Goal: Check status: Check status

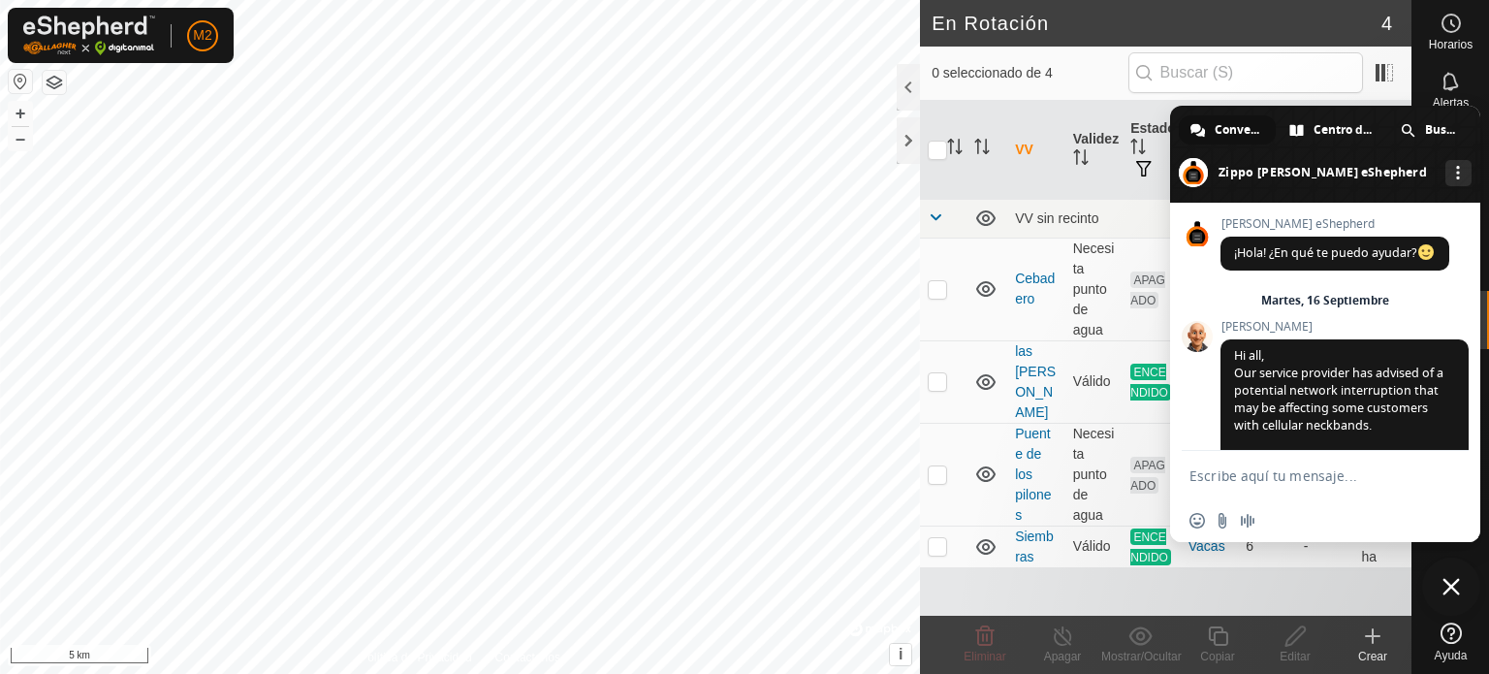
scroll to position [1842, 0]
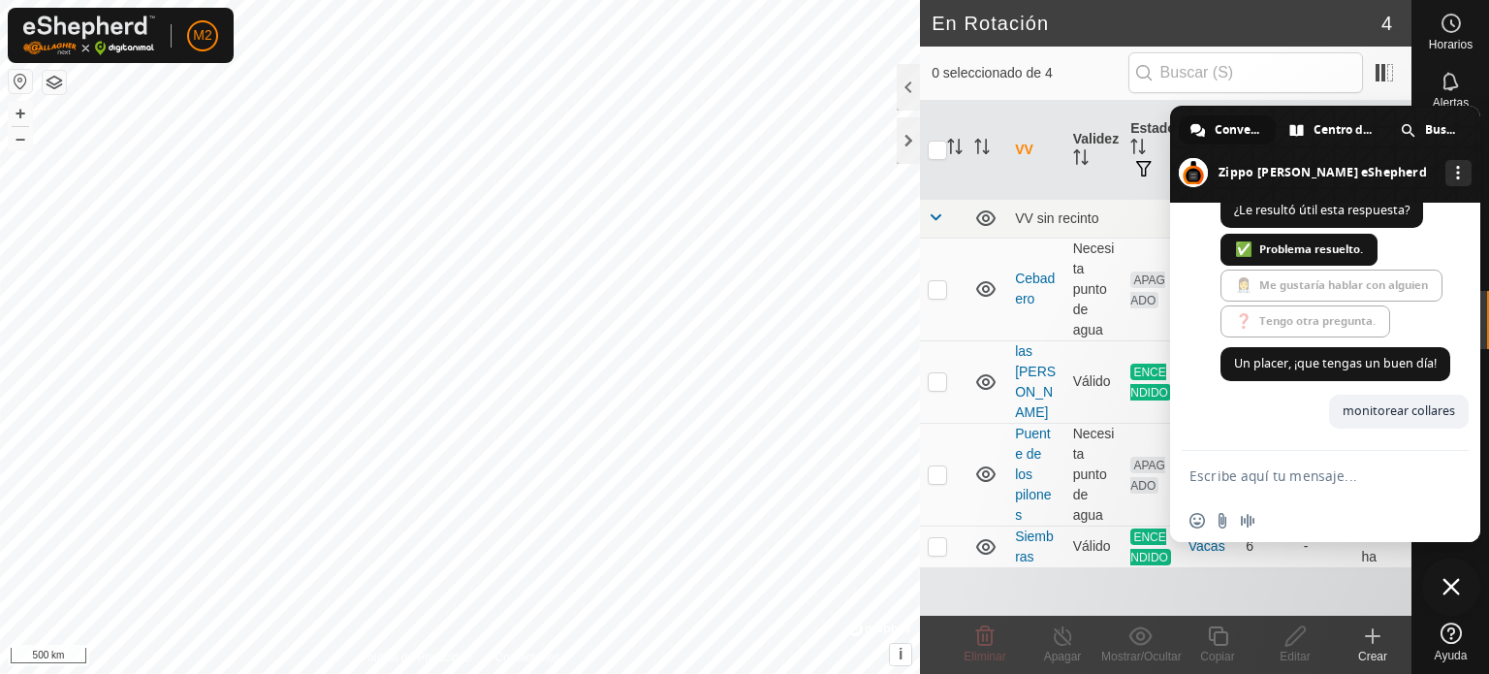
click at [690, 673] on html "M2 Horarios Alertas Rebaños Animales Collares VVs Estado Infra Mapa de Calor Ay…" at bounding box center [744, 337] width 1489 height 674
click at [710, 673] on html "M2 Horarios Alertas Rebaños Animales Collares VVs Estado Infra Mapa de Calor Ay…" at bounding box center [744, 337] width 1489 height 674
click at [527, 0] on html "M2 Horarios Alertas Rebaños Animales Collares VVs Estado Infra Mapa de Calor Ay…" at bounding box center [744, 337] width 1489 height 674
click at [486, 0] on html "M2 Horarios Alertas Rebaños Animales Collares VVs Estado Infra Mapa de Calor Ay…" at bounding box center [744, 337] width 1489 height 674
click at [1444, 591] on span "Cerrar el chat" at bounding box center [1450, 586] width 17 height 17
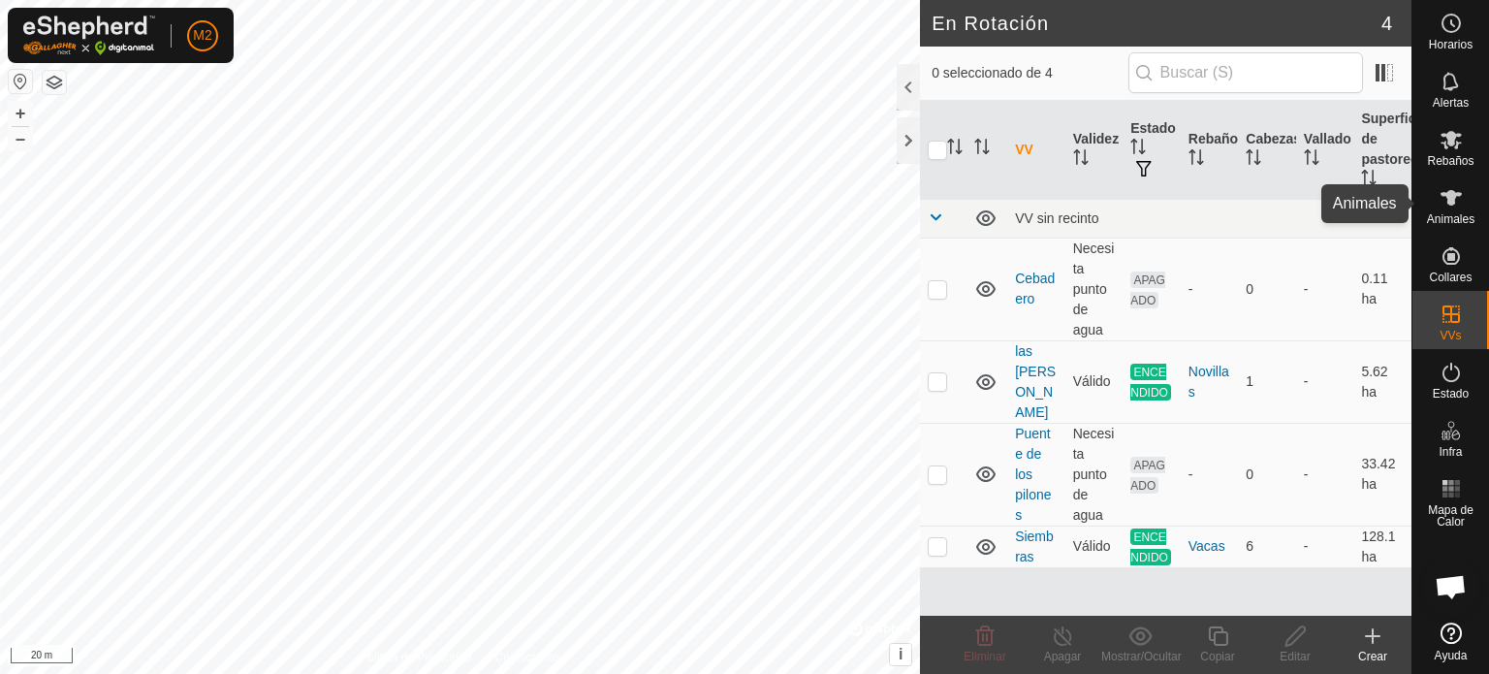
click at [1448, 192] on icon at bounding box center [1450, 198] width 21 height 16
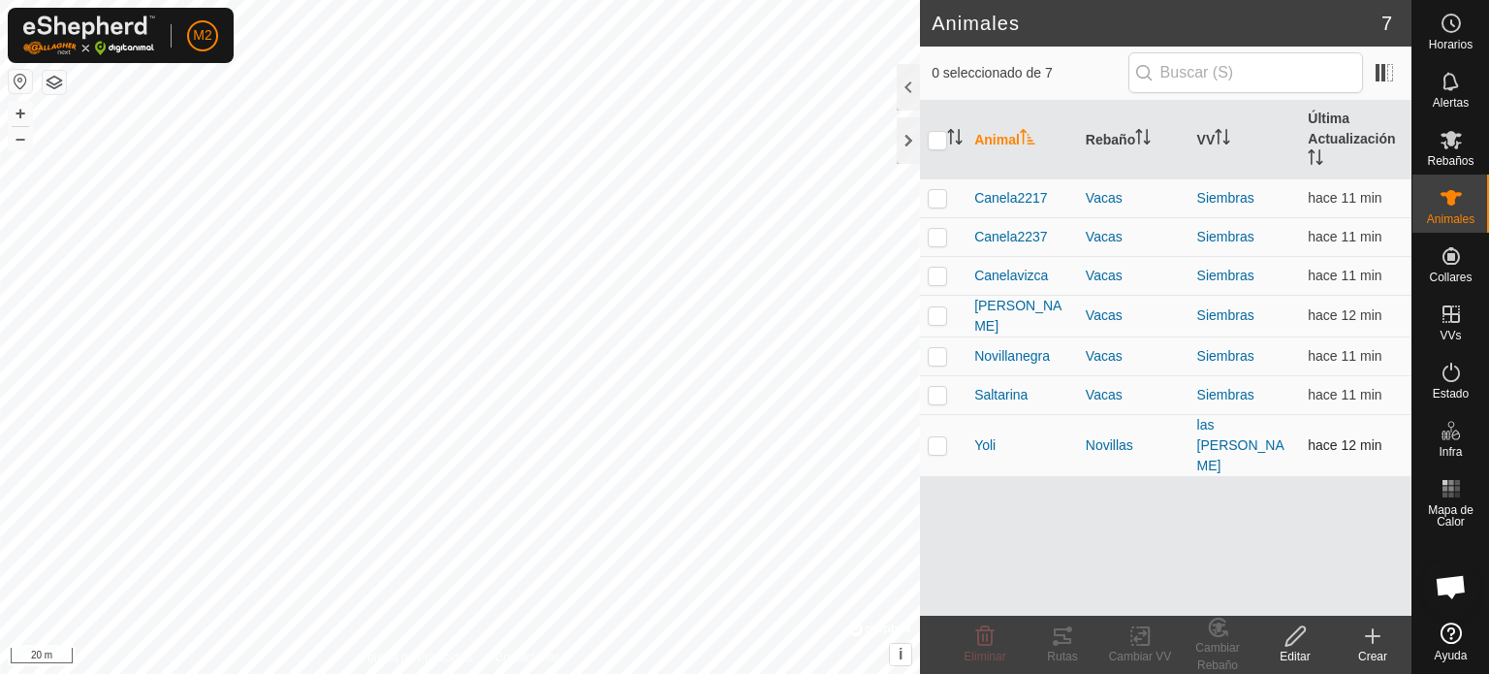
click at [928, 437] on p-checkbox at bounding box center [937, 445] width 19 height 16
checkbox input "true"
click at [1054, 642] on icon at bounding box center [1056, 643] width 6 height 6
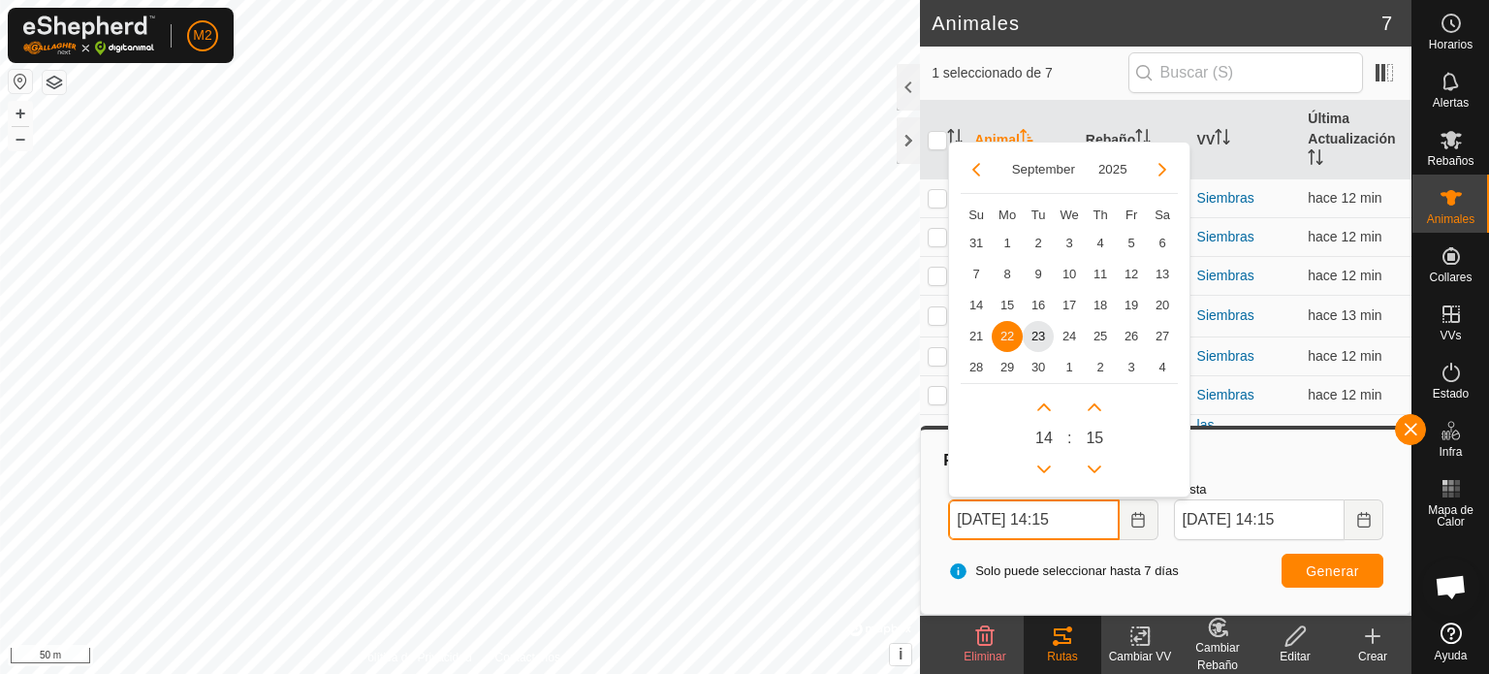
click at [975, 514] on input "[DATE] 14:15" at bounding box center [1033, 519] width 171 height 41
click at [1068, 520] on input "[DATE] 14:15" at bounding box center [1033, 519] width 171 height 41
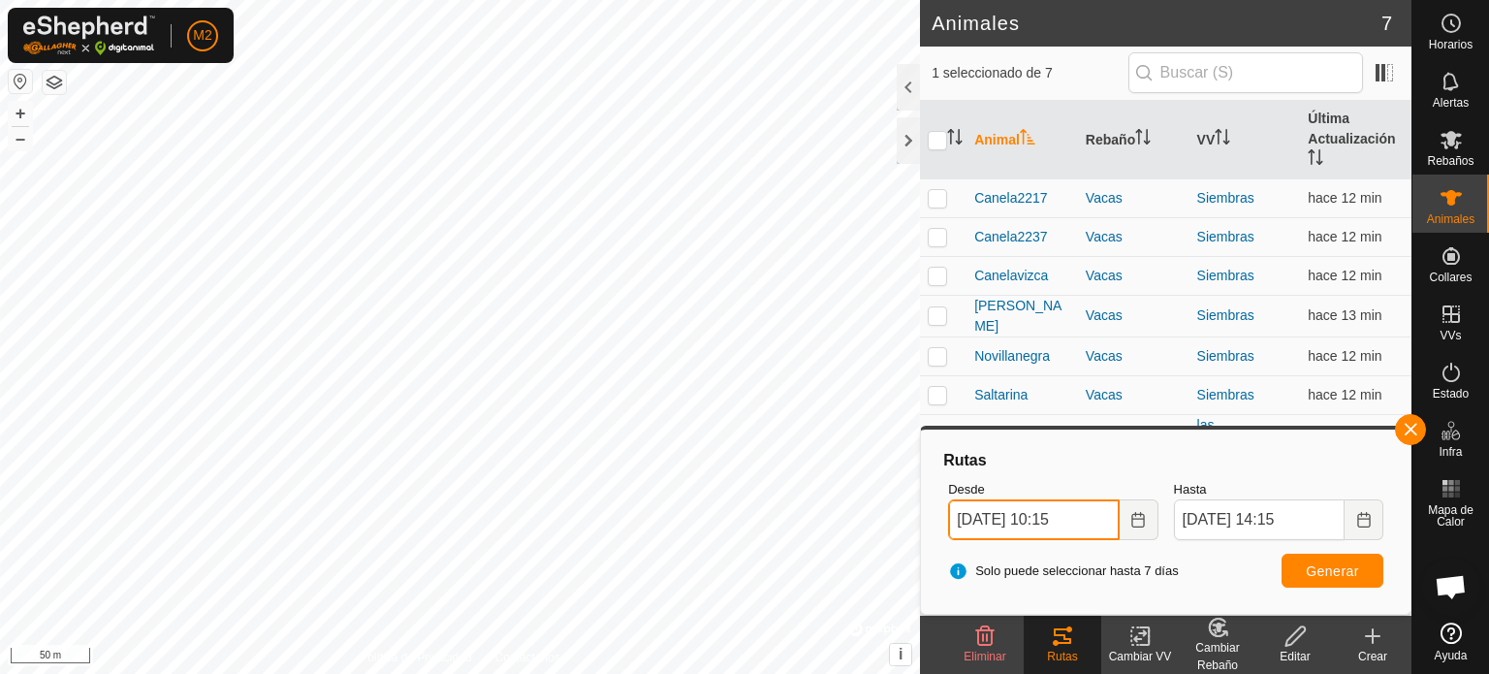
type input "[DATE] 10:15"
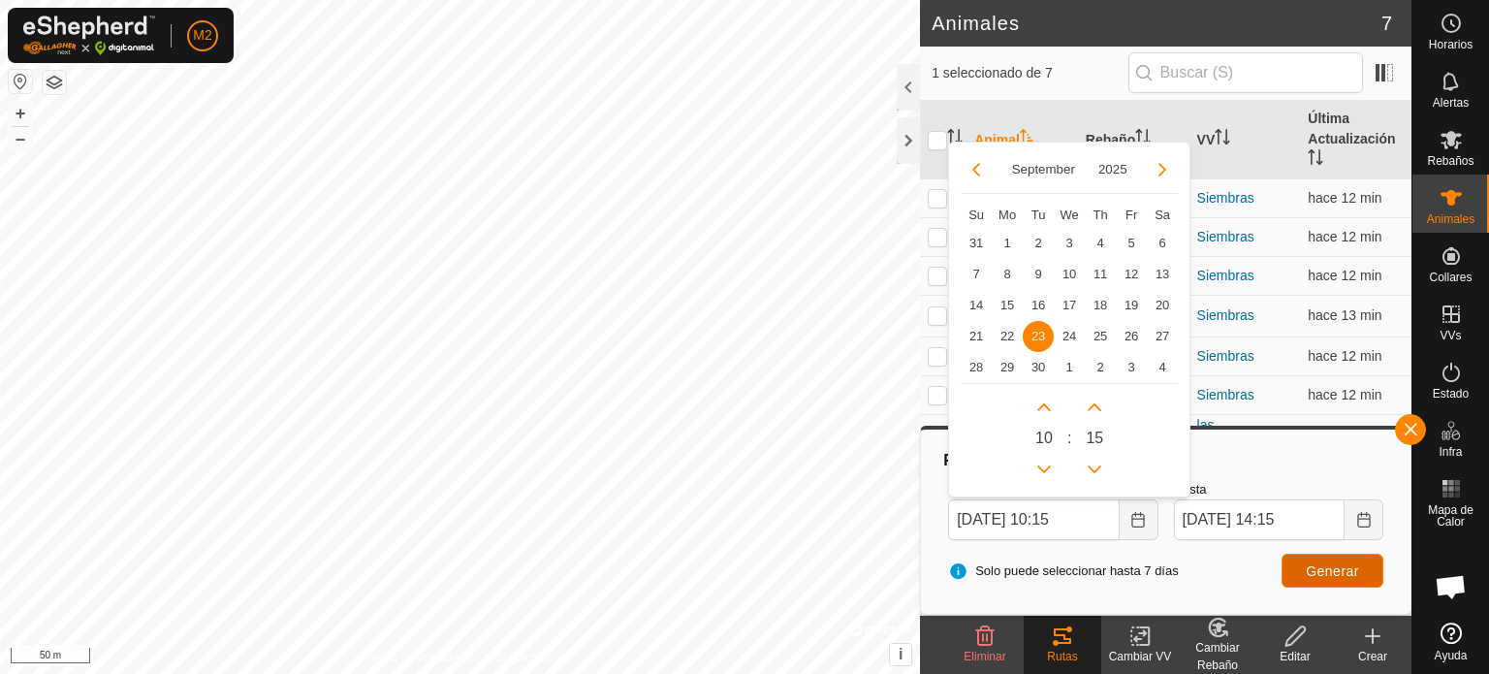
click at [1319, 557] on button "Generar" at bounding box center [1332, 571] width 102 height 34
